Goal: Information Seeking & Learning: Learn about a topic

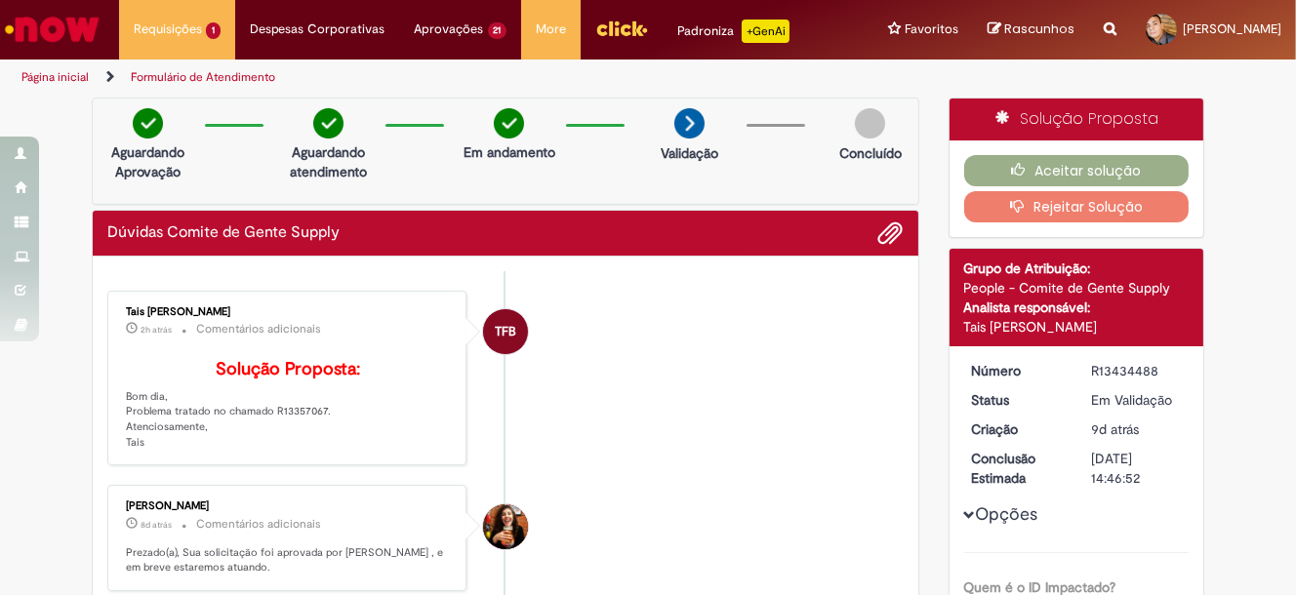
scroll to position [5, 0]
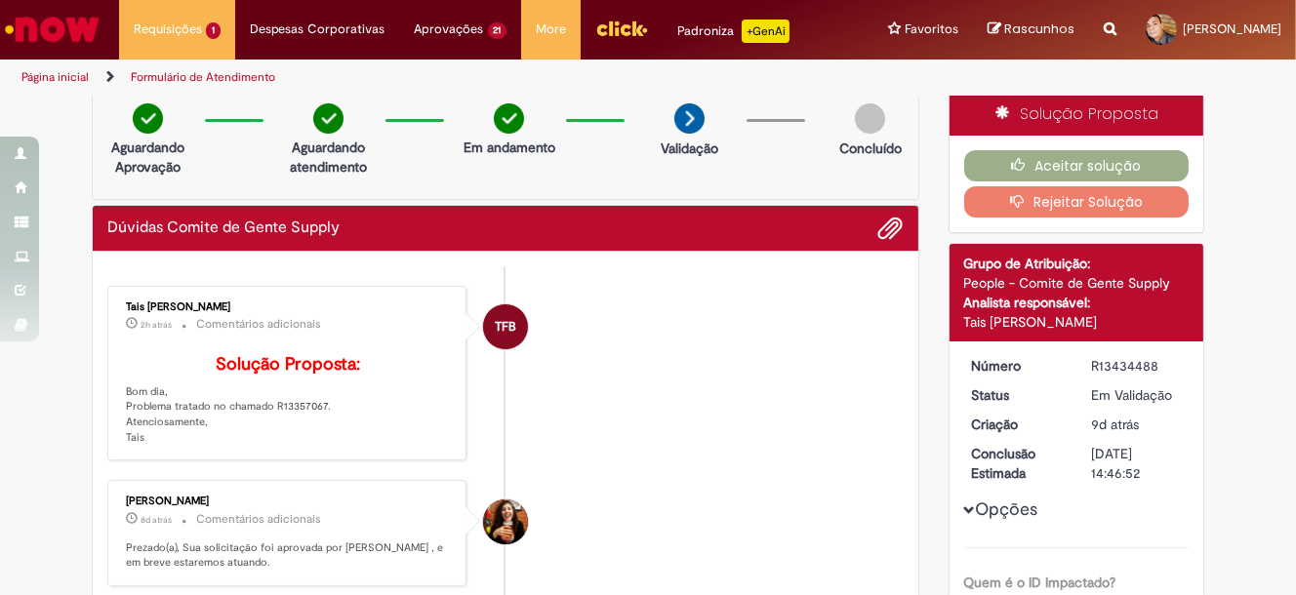
click at [1104, 31] on icon "Search from all sources" at bounding box center [1110, 17] width 13 height 35
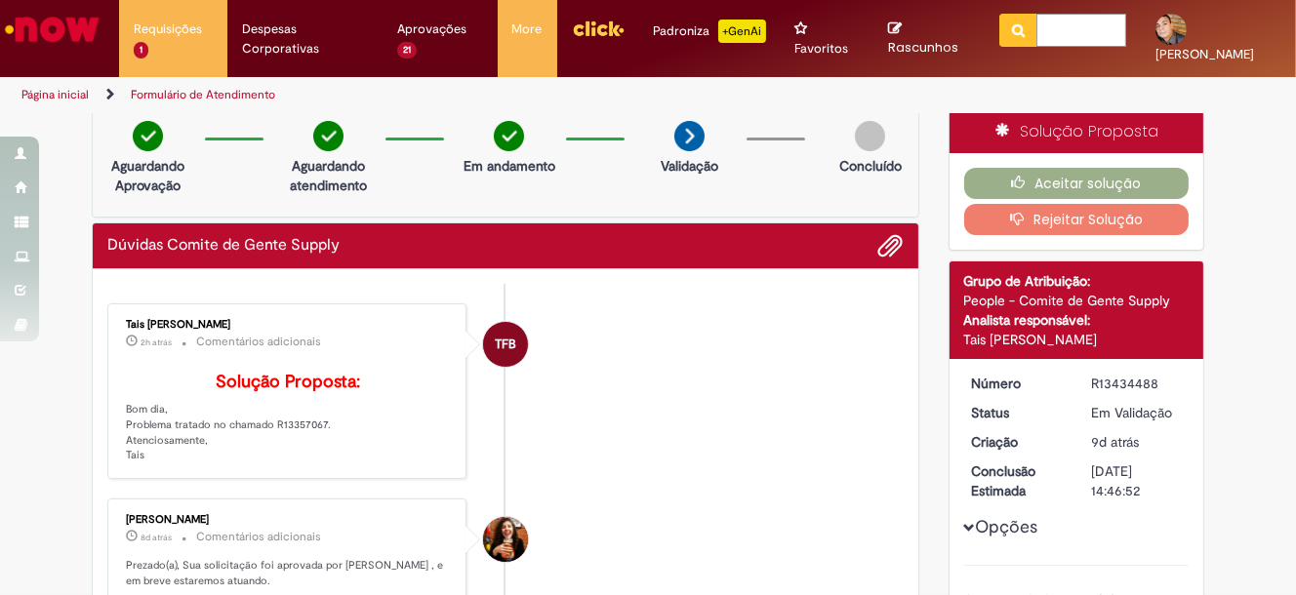
click at [1037, 33] on input "text" at bounding box center [1082, 30] width 90 height 33
type input "**********"
click button "Pesquisar" at bounding box center [1019, 30] width 38 height 33
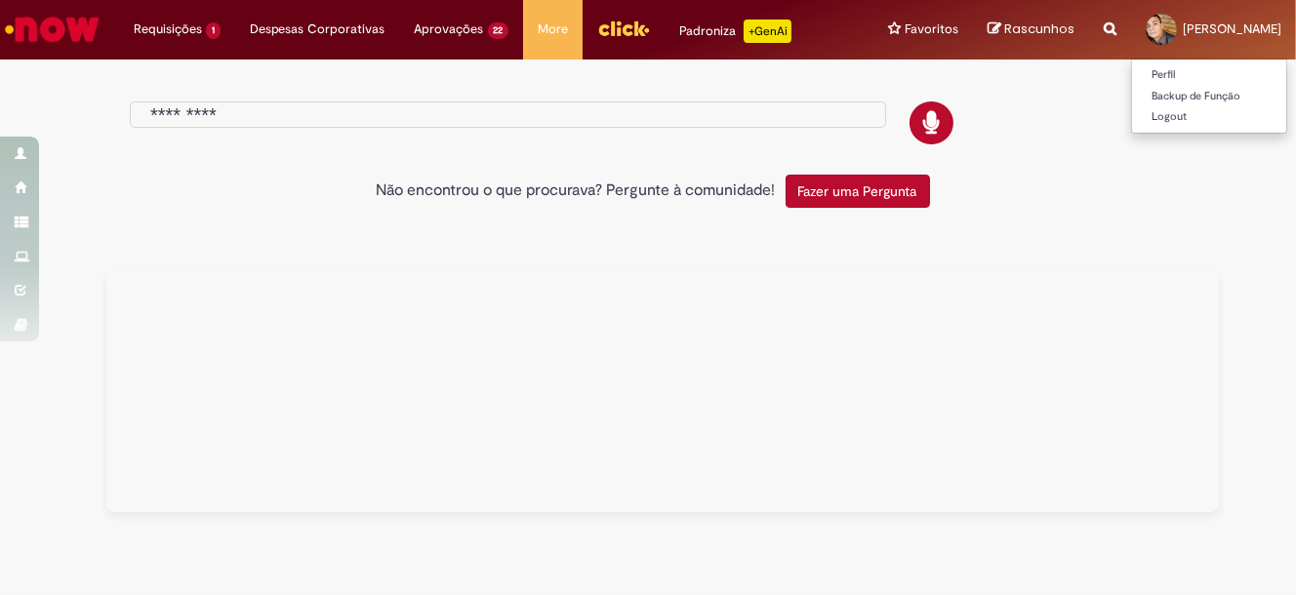
type input "**********"
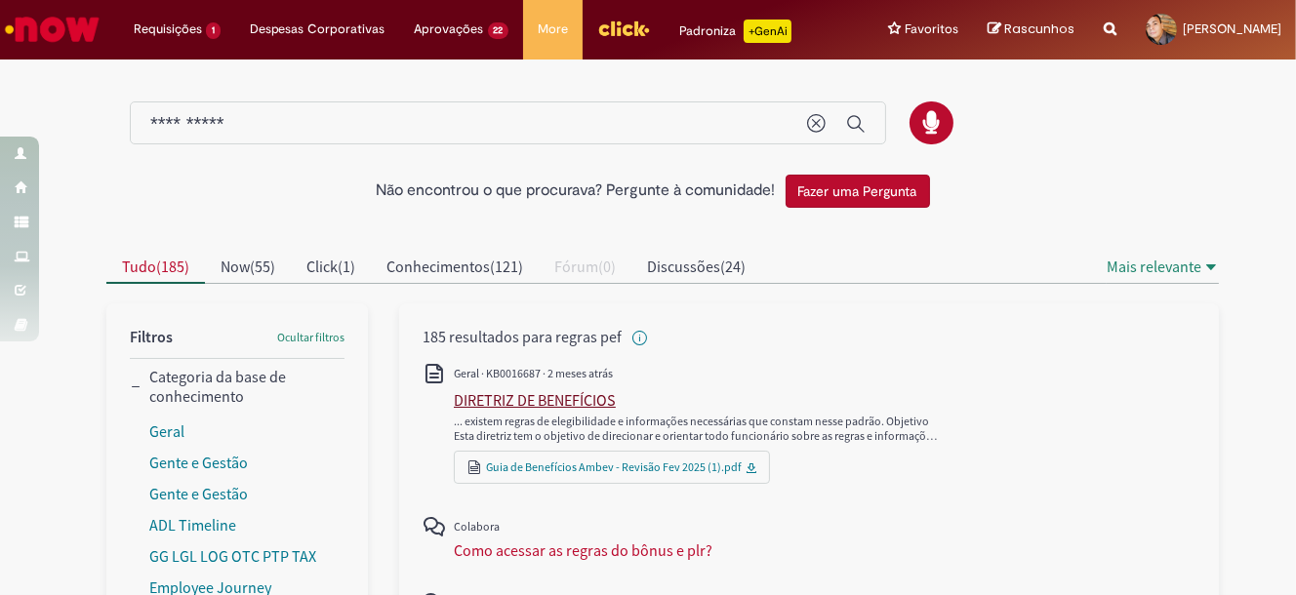
click at [571, 410] on div "DIRETRIZ DE BENEFÍCIOS" at bounding box center [535, 400] width 162 height 20
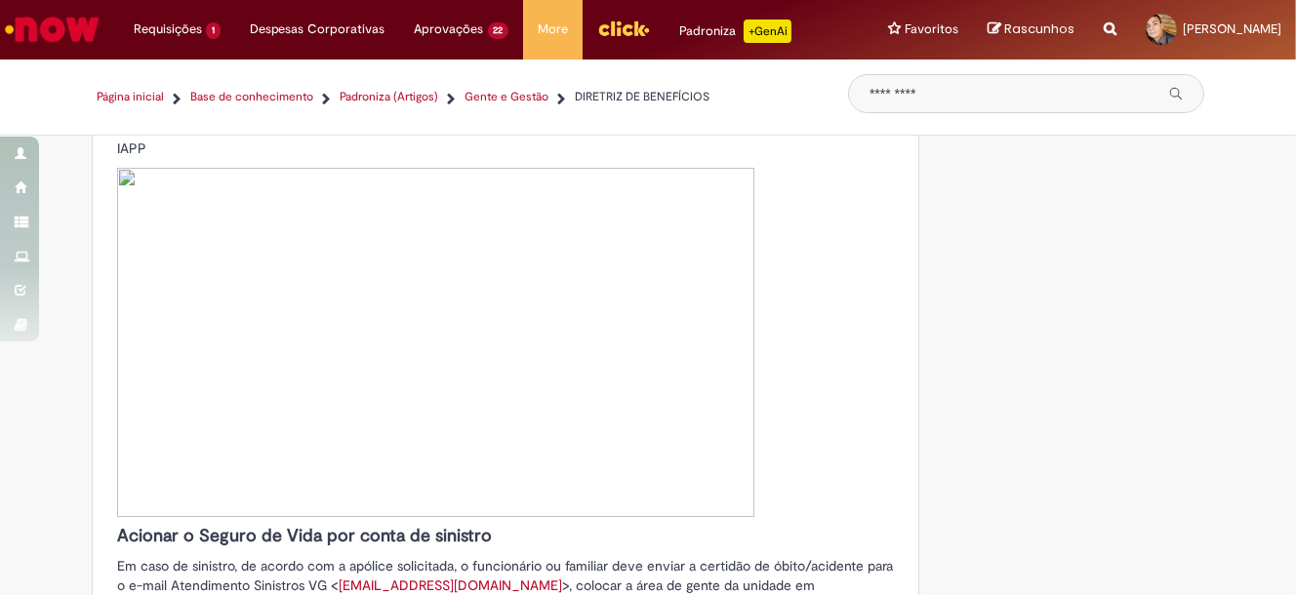
scroll to position [9279, 0]
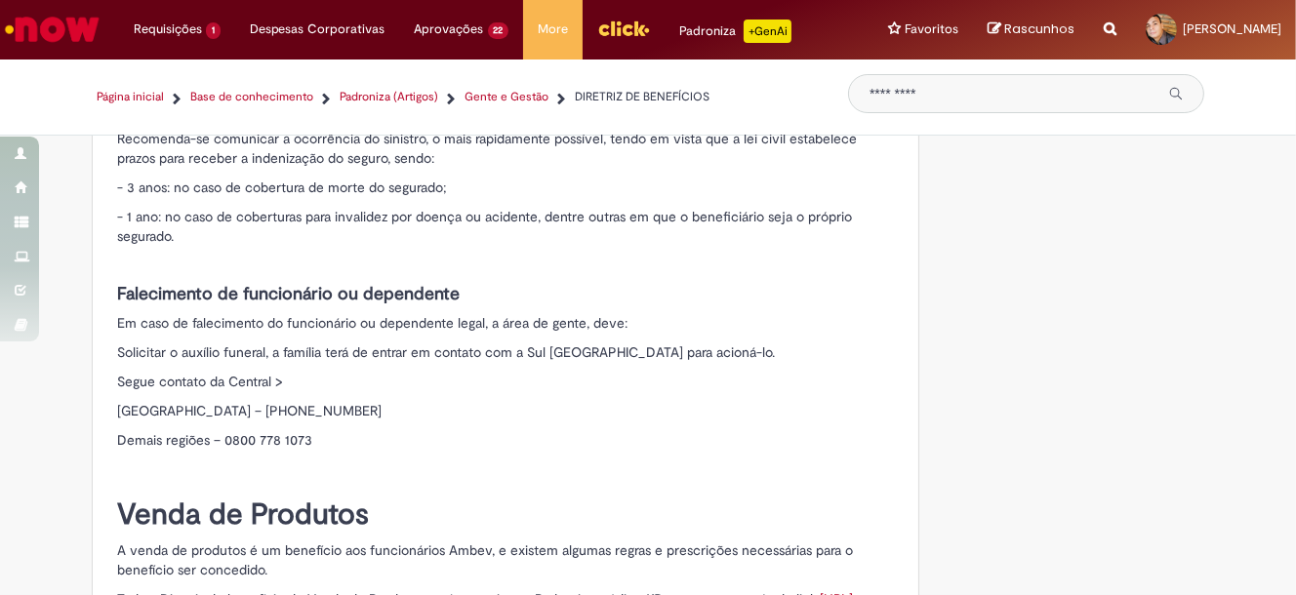
click at [886, 102] on input "Pesquisar" at bounding box center [1013, 94] width 286 height 16
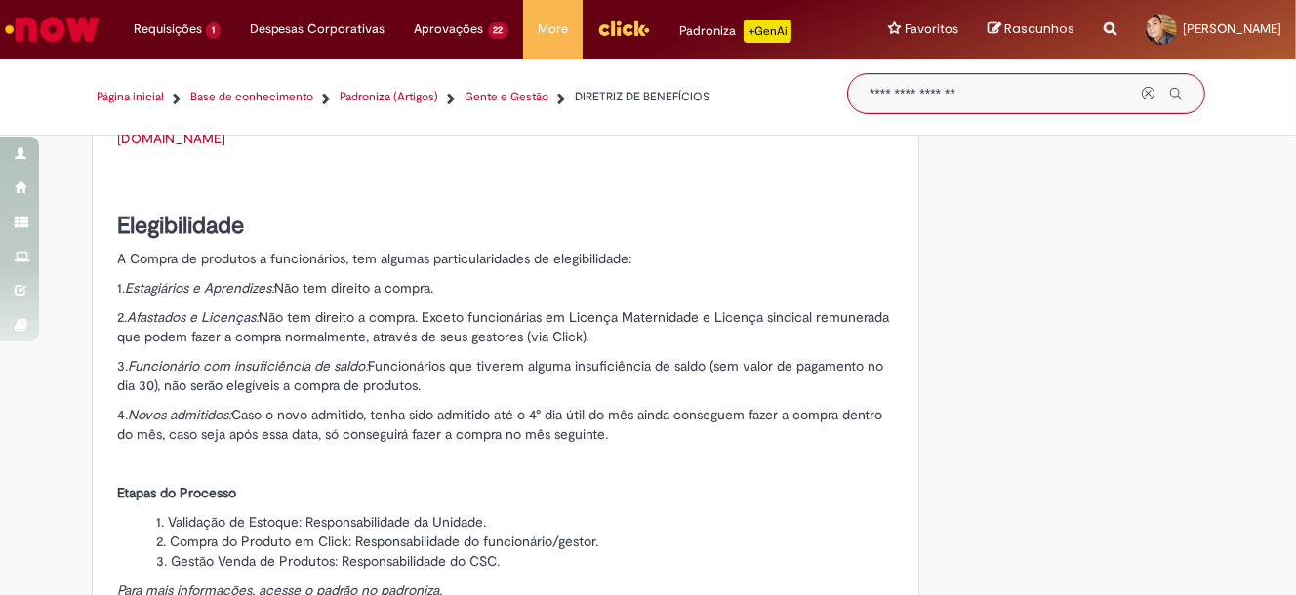
type input "**********"
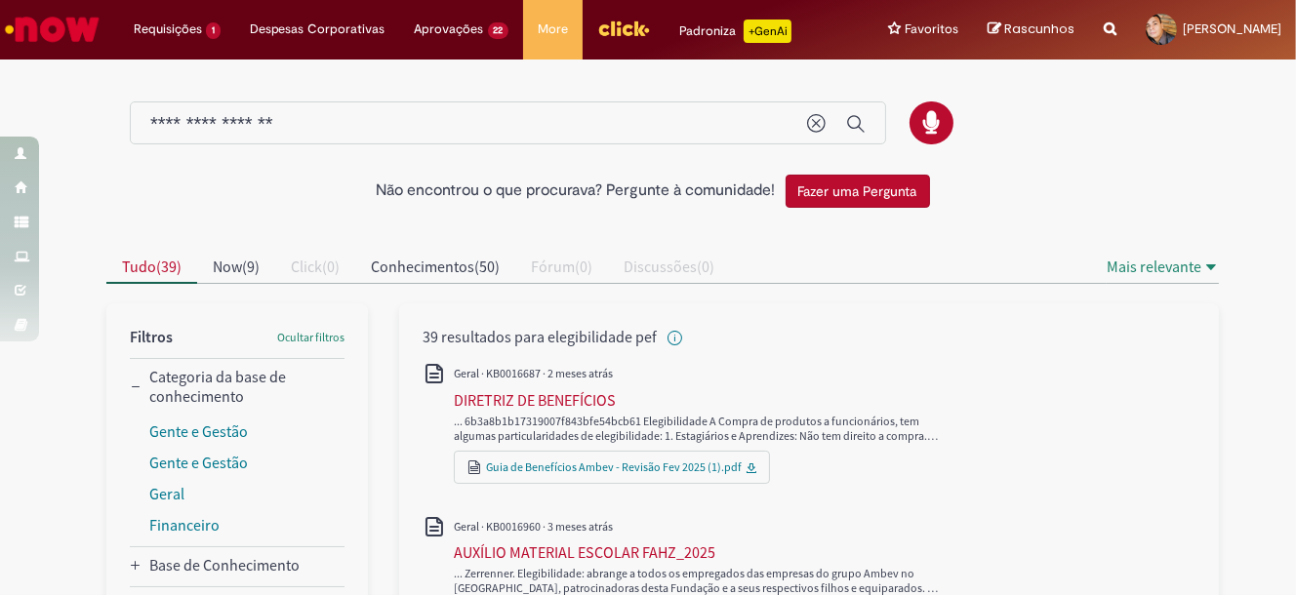
scroll to position [452, 0]
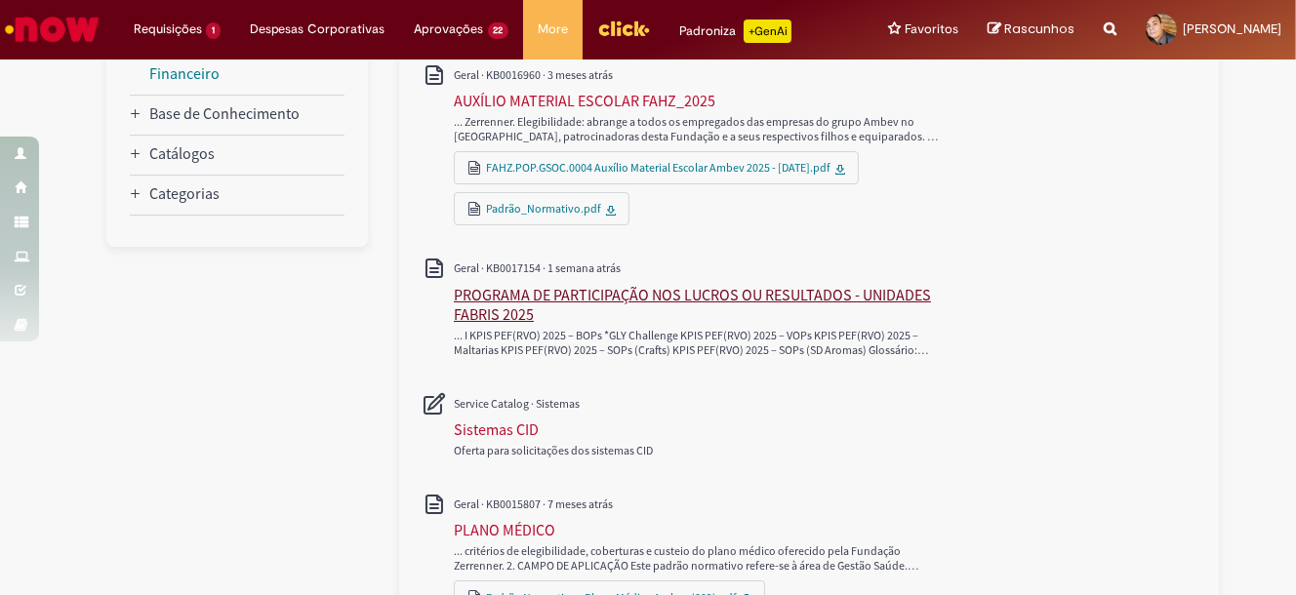
click at [729, 317] on div "PROGRAMA DE PARTICIPAÇÃO NOS LUCROS OU RESULTADOS - UNIDADES FABRIS 2025" at bounding box center [709, 304] width 510 height 39
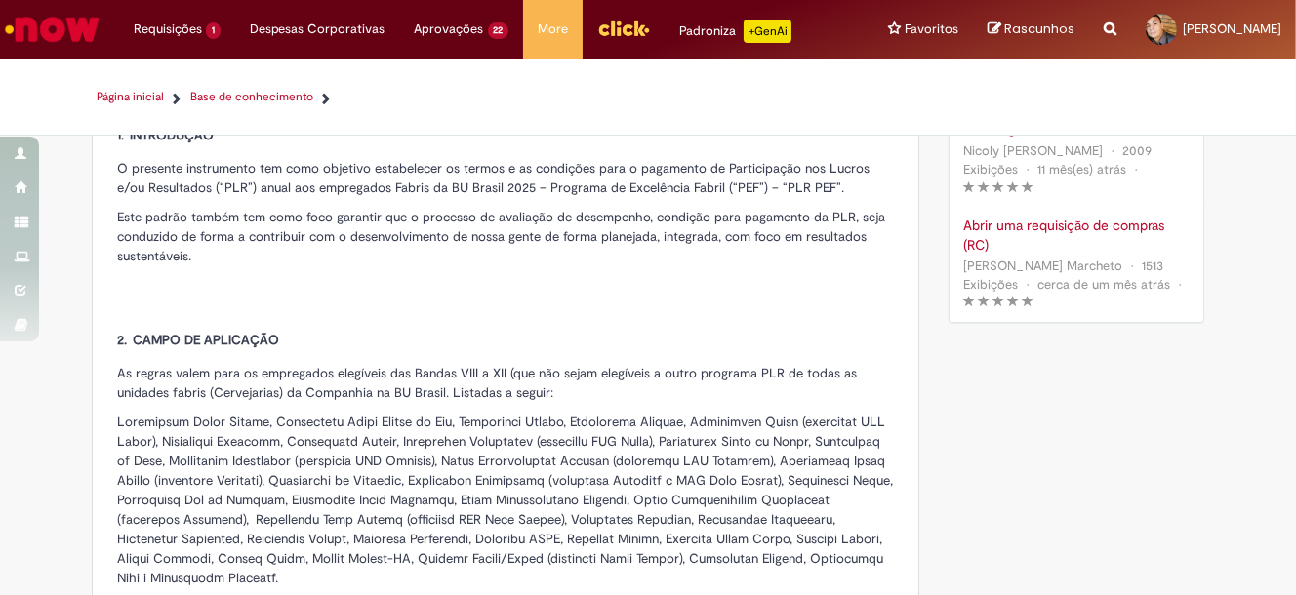
click at [729, 295] on p at bounding box center [505, 285] width 777 height 20
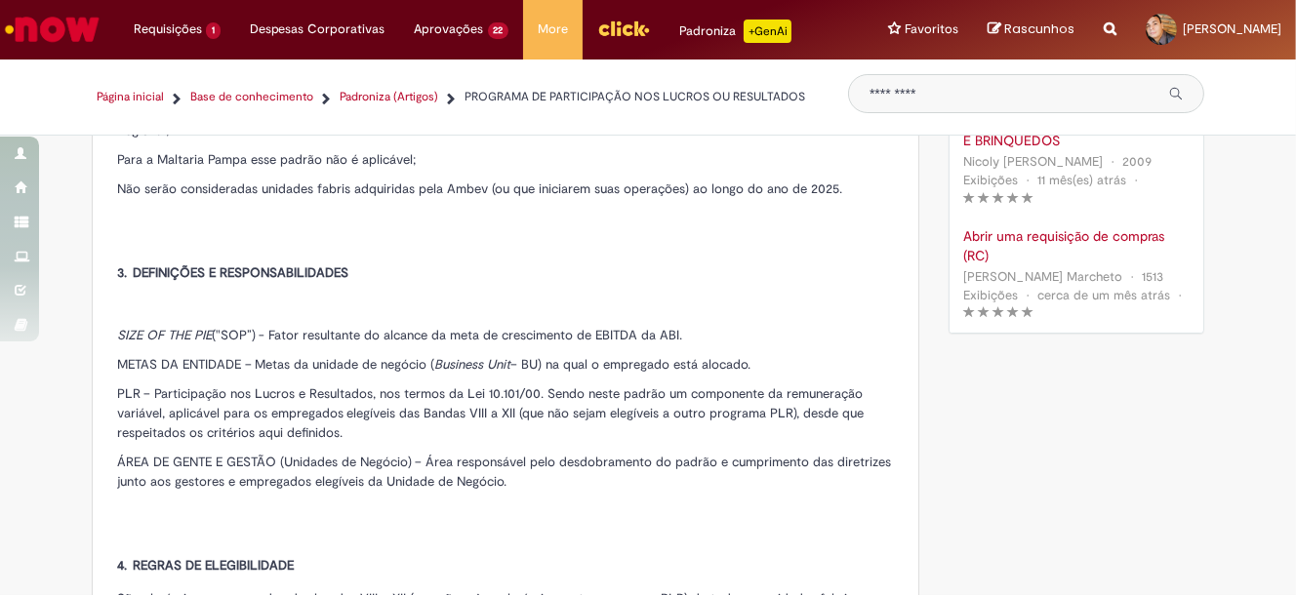
scroll to position [1366, 0]
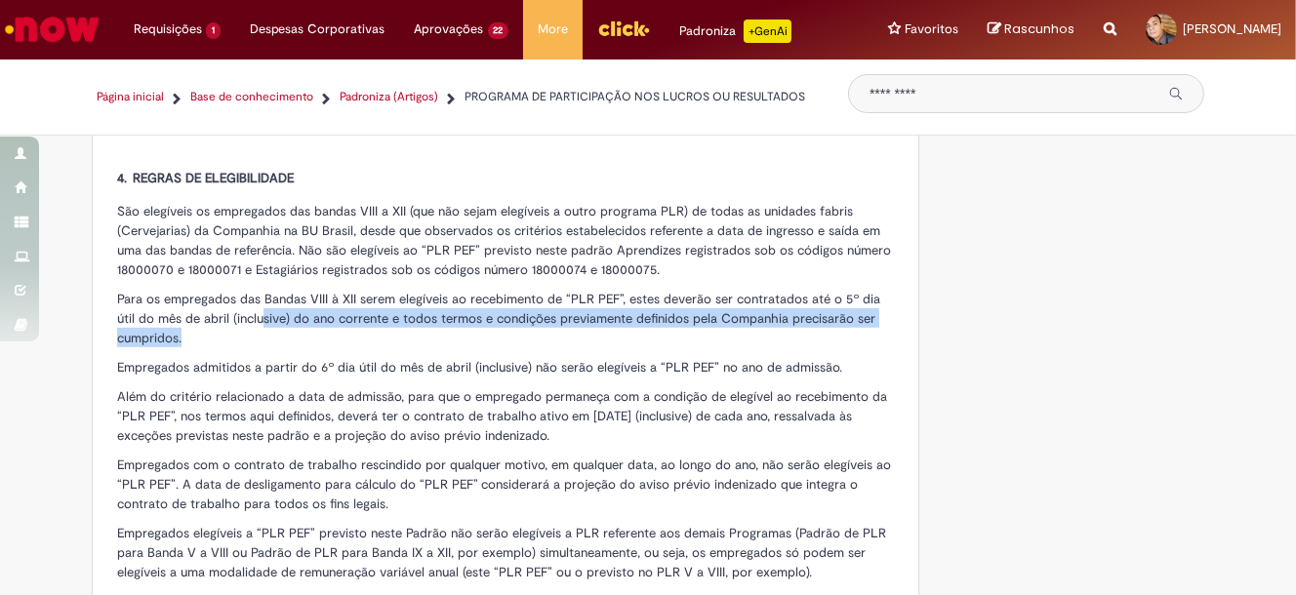
drag, startPoint x: 362, startPoint y: 333, endPoint x: 235, endPoint y: 312, distance: 128.5
click at [235, 312] on p "Para os empregados das Bandas VIII à XII serem elegíveis ao recebimento de “PLR…" at bounding box center [505, 318] width 777 height 59
